Goal: Task Accomplishment & Management: Manage account settings

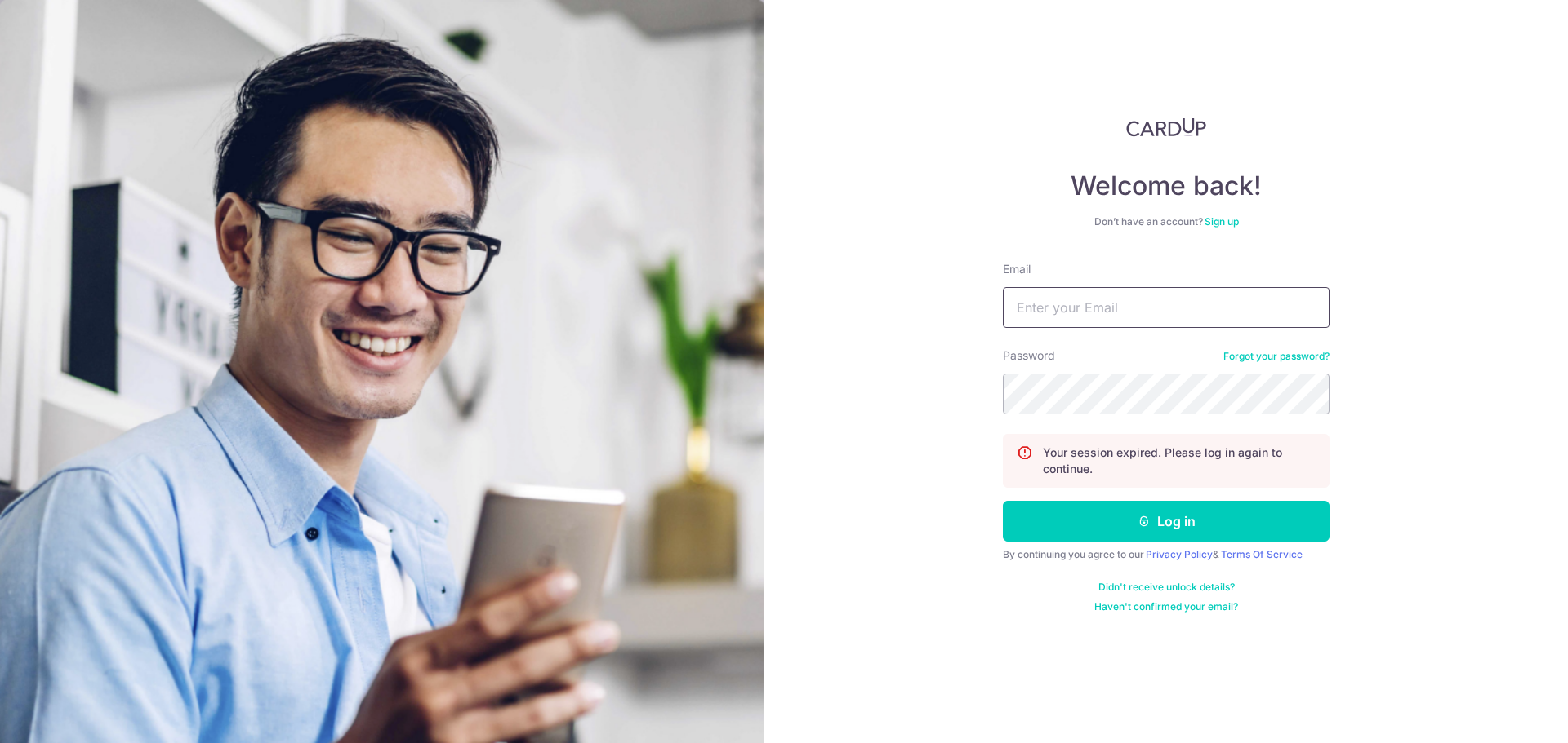
drag, startPoint x: 0, startPoint y: 0, endPoint x: 1048, endPoint y: 315, distance: 1094.3
click at [1048, 315] on input "Email" at bounding box center [1166, 308] width 327 height 41
click at [1073, 311] on input "Email" at bounding box center [1166, 308] width 327 height 41
type input "[EMAIL_ADDRESS][DOMAIN_NAME]"
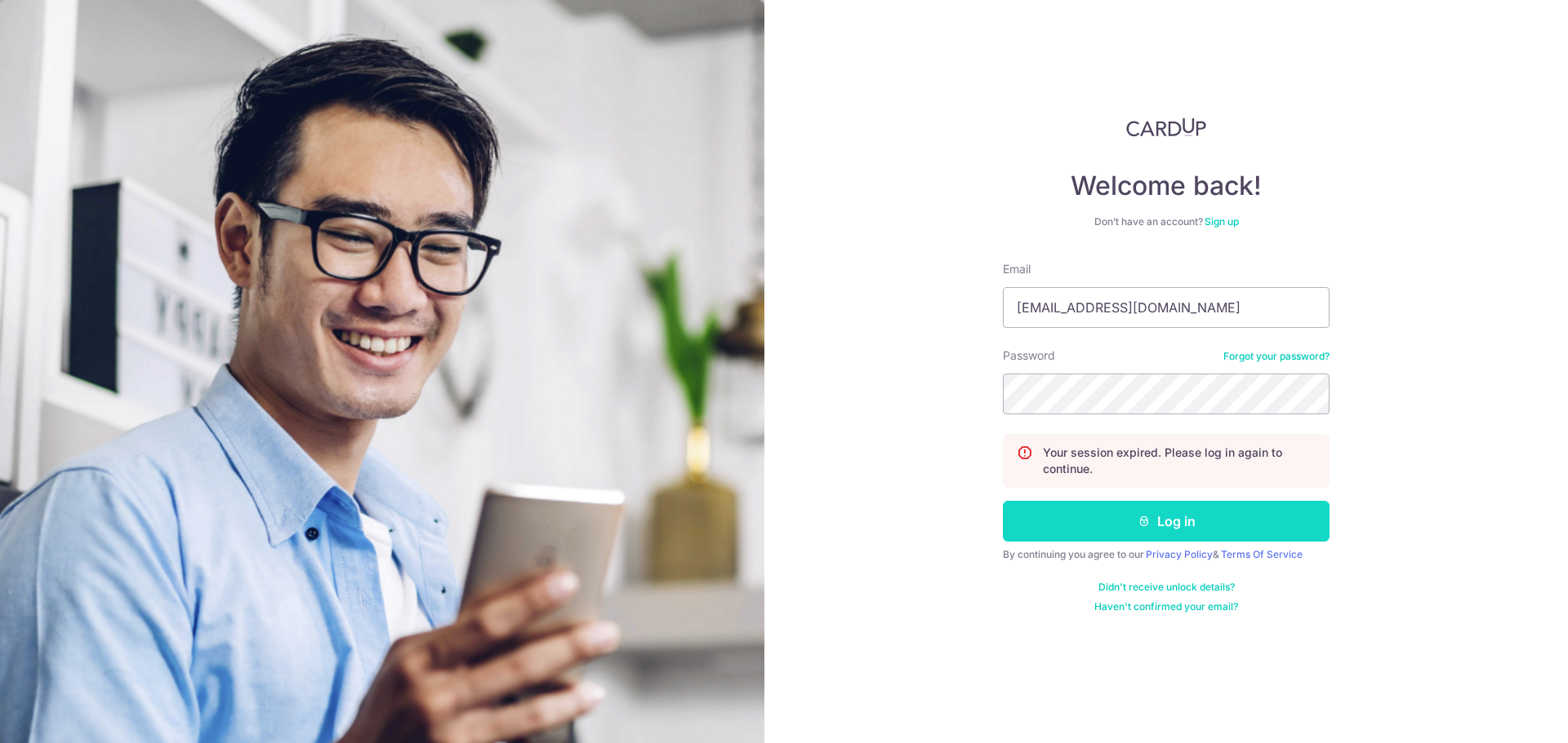
click at [1207, 518] on button "Log in" at bounding box center [1166, 521] width 327 height 41
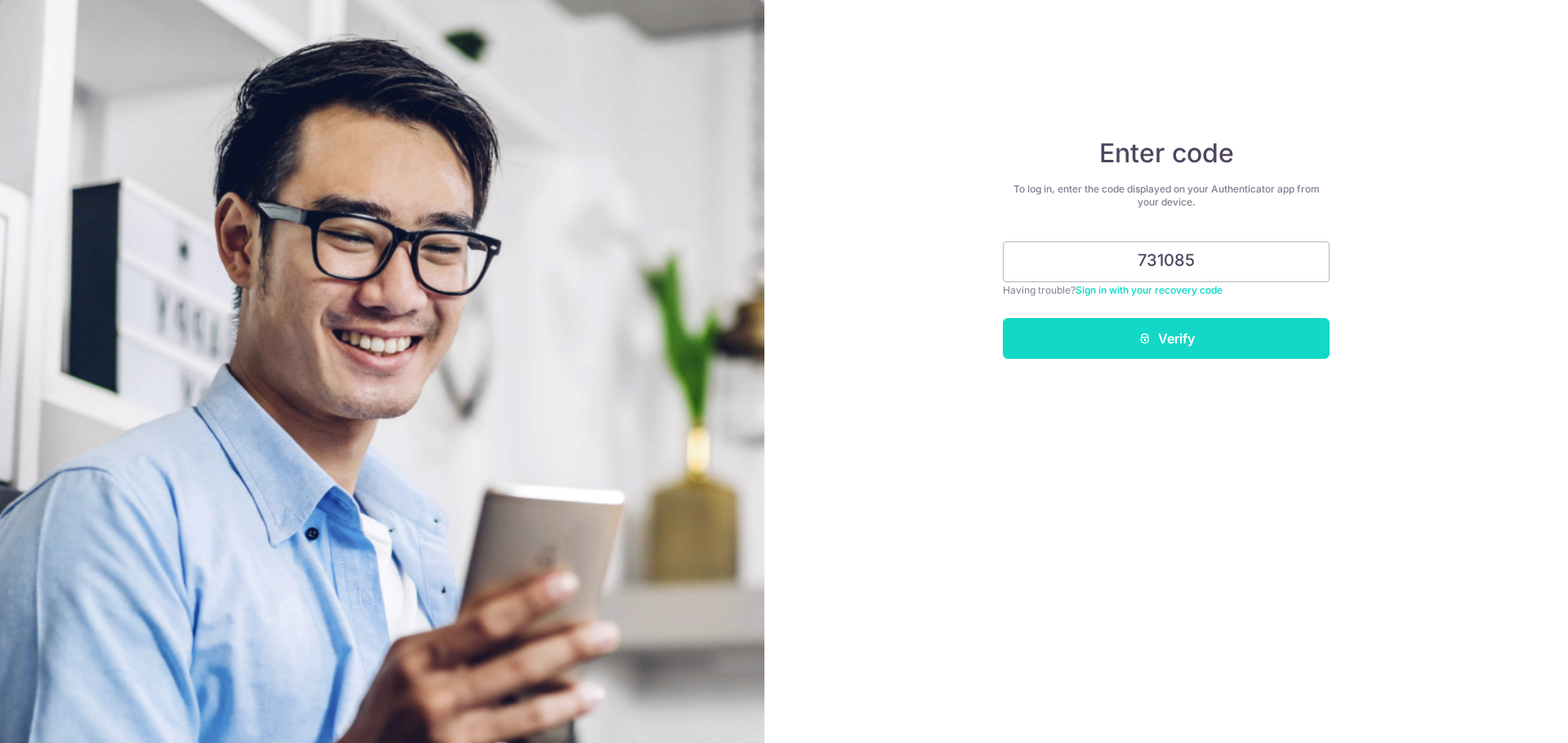
type input "731085"
click at [1197, 345] on button "Verify" at bounding box center [1166, 339] width 327 height 41
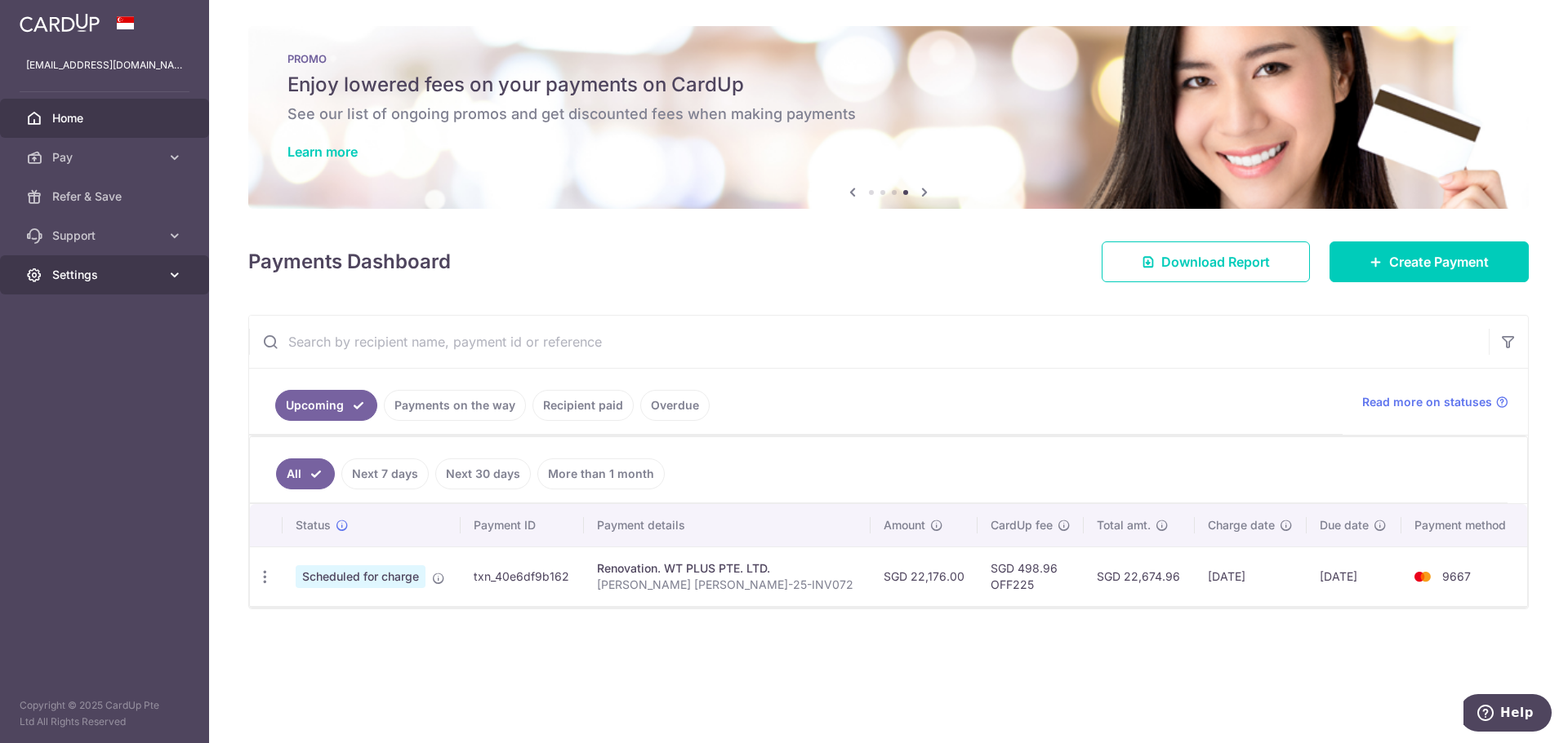
click at [176, 288] on link "Settings" at bounding box center [105, 275] width 209 height 39
